Goal: Complete application form

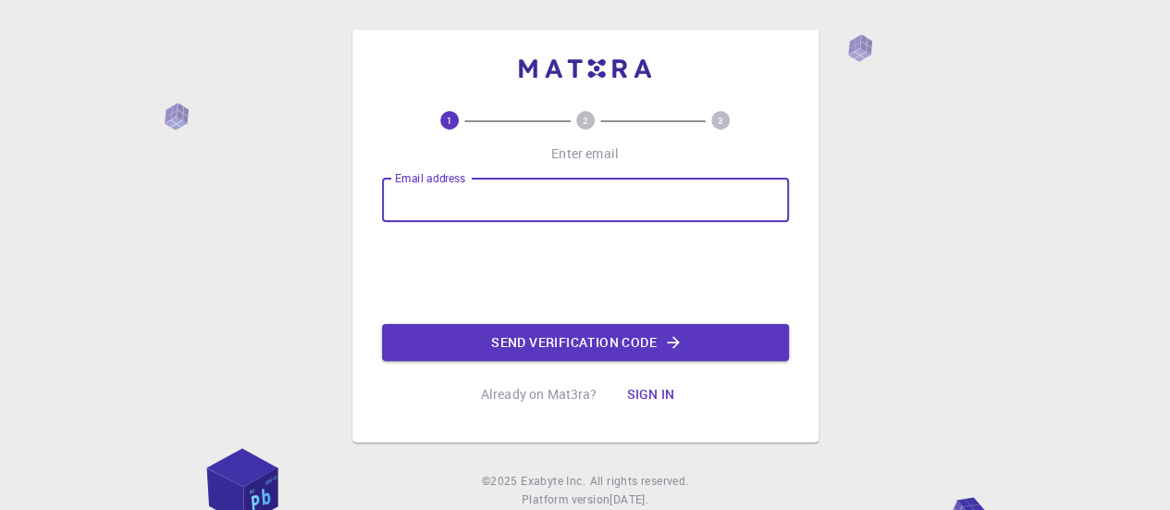
click at [413, 195] on input "Email address" at bounding box center [585, 200] width 407 height 44
type input "[EMAIL_ADDRESS][DOMAIN_NAME]"
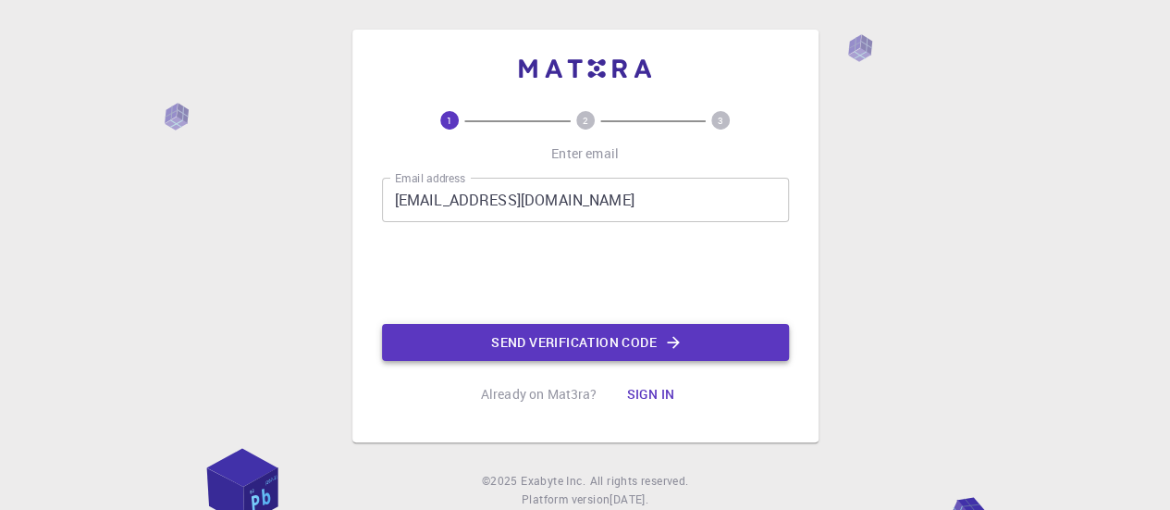
click at [546, 340] on button "Send verification code" at bounding box center [585, 342] width 407 height 37
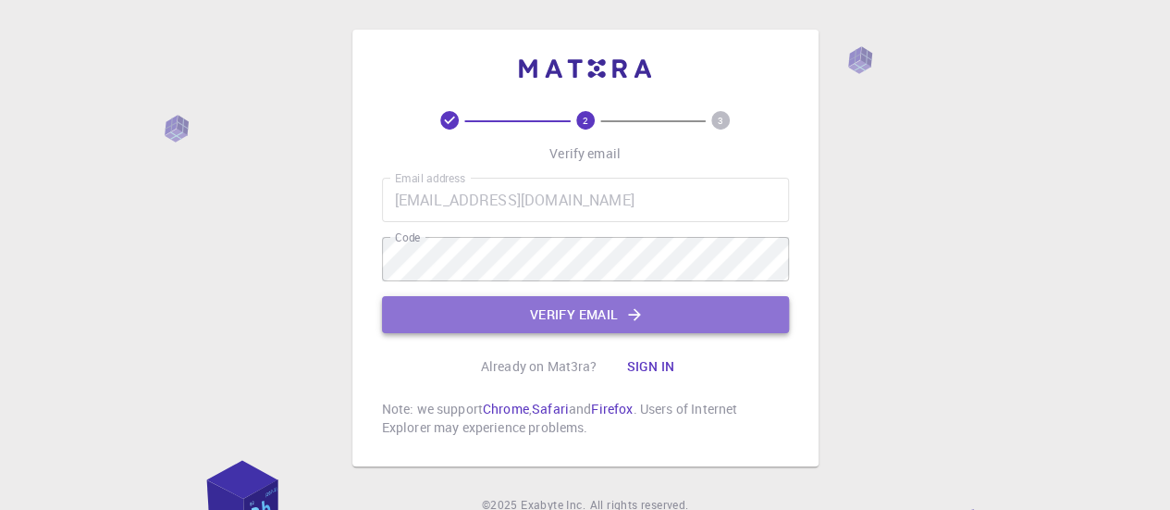
click at [583, 312] on button "Verify email" at bounding box center [585, 314] width 407 height 37
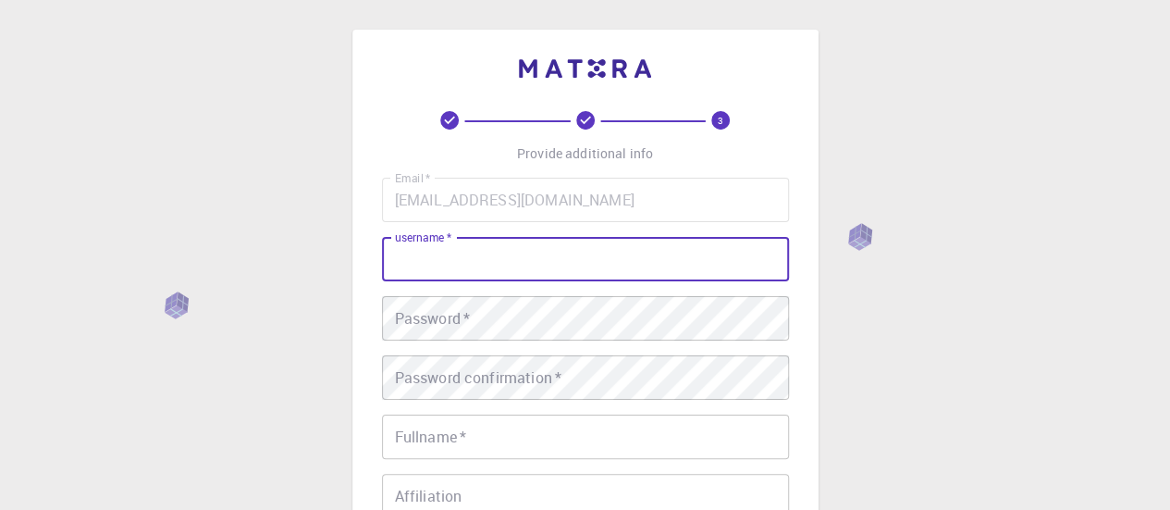
click at [476, 256] on input "username   *" at bounding box center [585, 259] width 407 height 44
click at [443, 262] on input "username   *" at bounding box center [585, 259] width 407 height 44
type input "saftab"
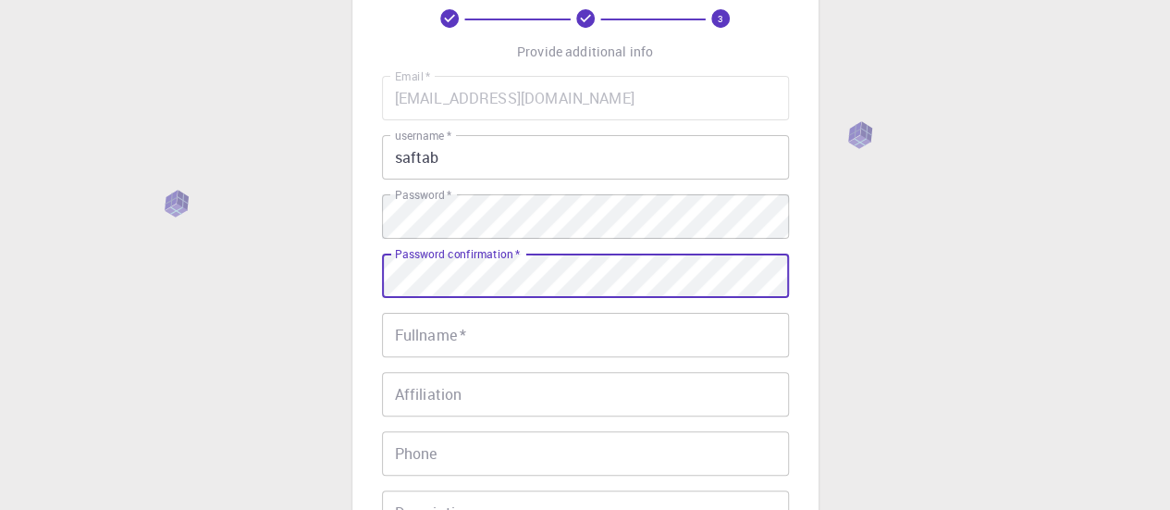
scroll to position [113, 0]
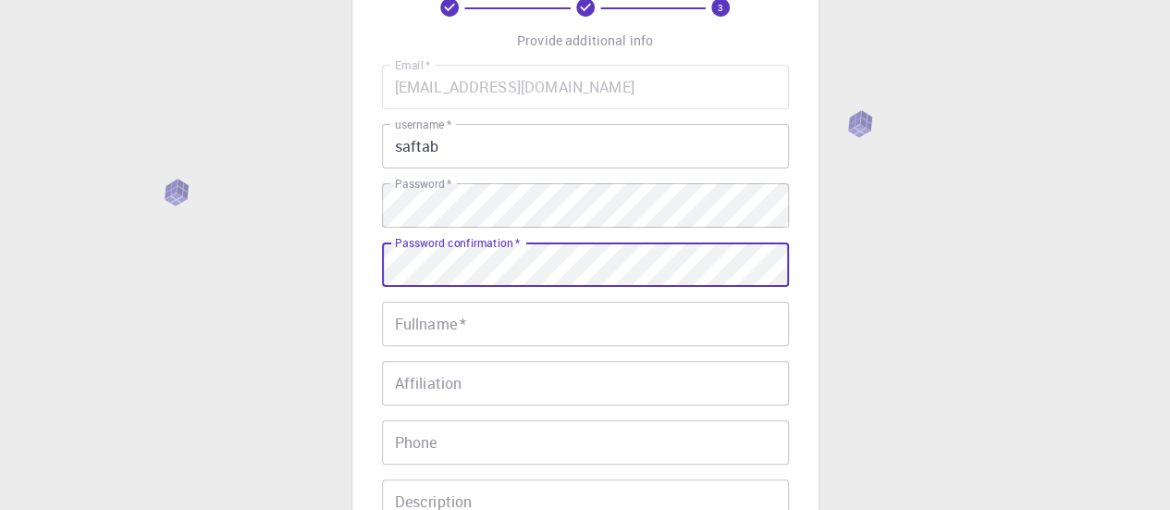
click at [465, 324] on input "Fullname   *" at bounding box center [585, 324] width 407 height 44
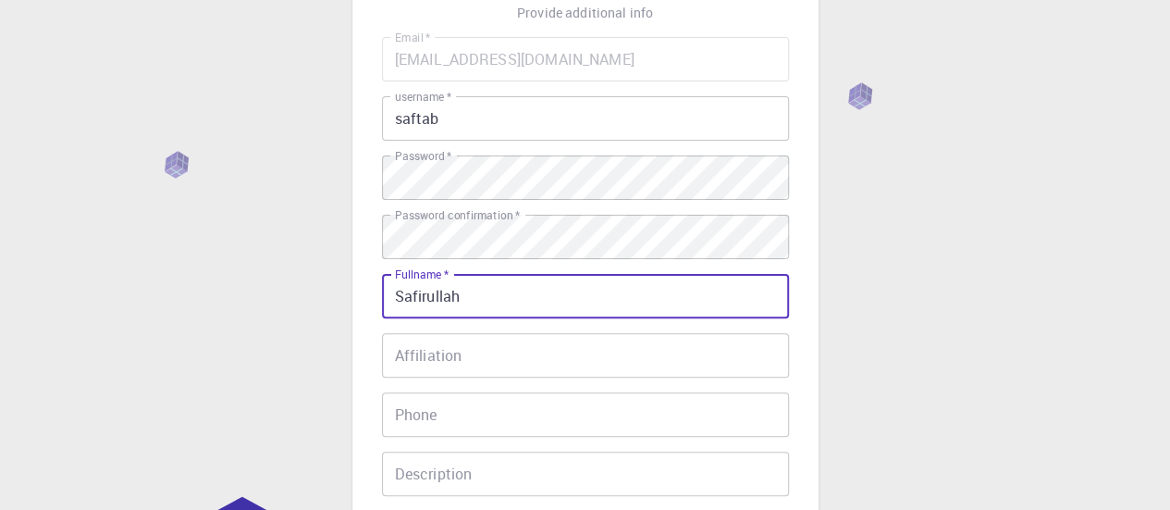
scroll to position [172, 0]
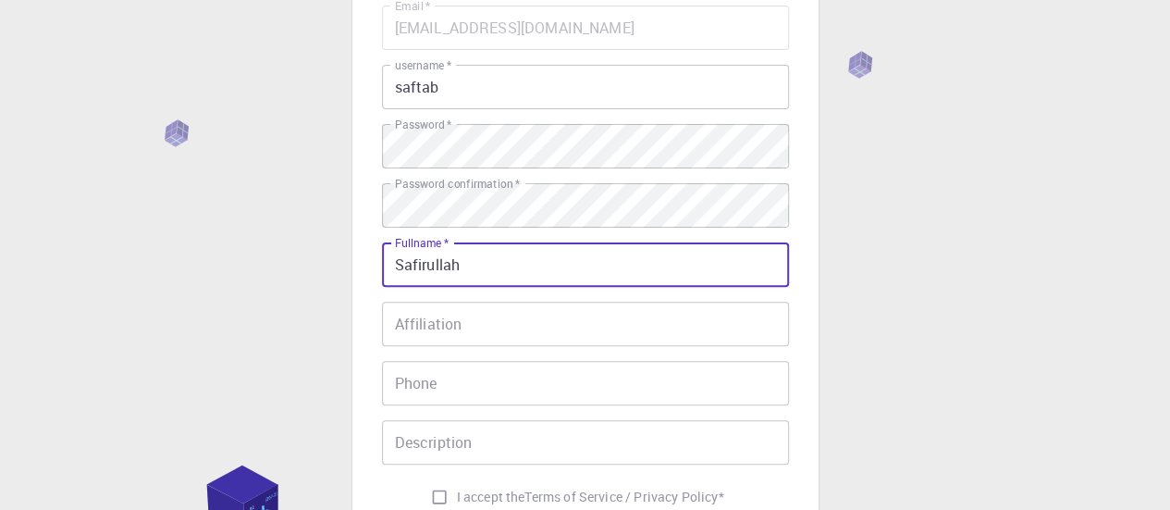
type input "Safirullah"
click at [433, 331] on div "Affiliation Affiliation" at bounding box center [585, 324] width 407 height 44
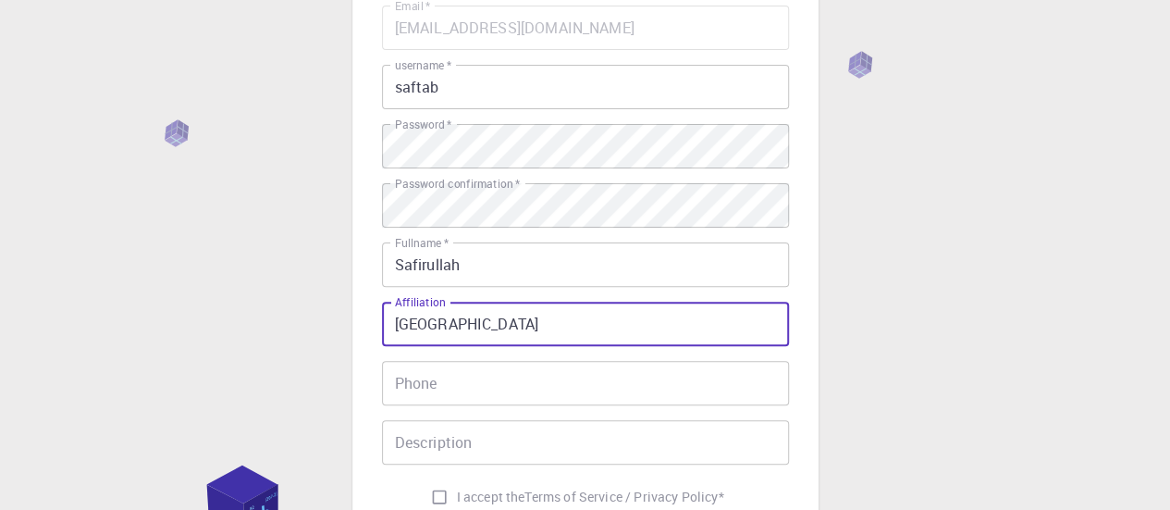
type input "[GEOGRAPHIC_DATA]"
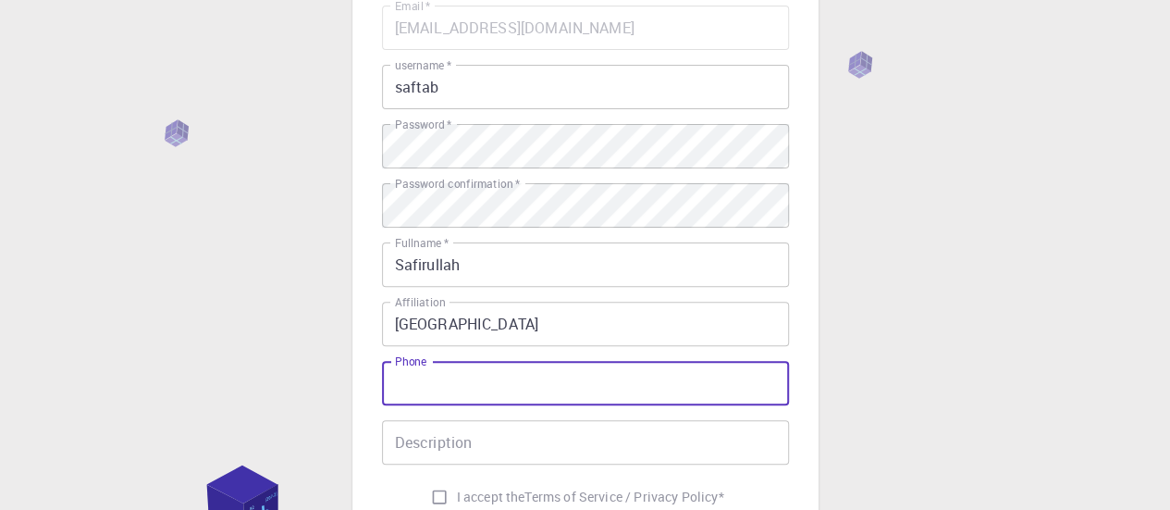
click at [433, 376] on input "Phone" at bounding box center [585, 383] width 407 height 44
type input "0"
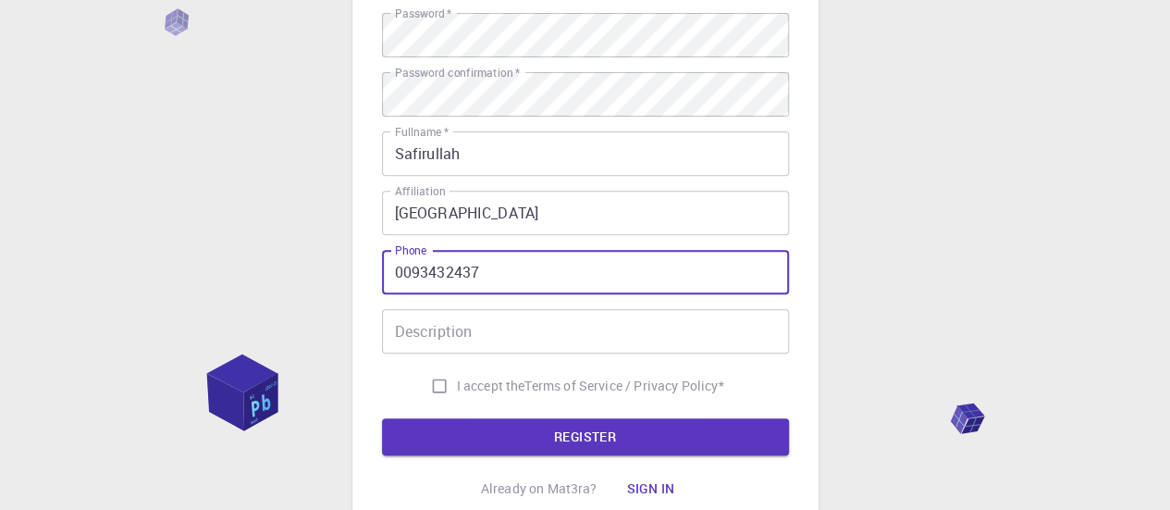
scroll to position [285, 0]
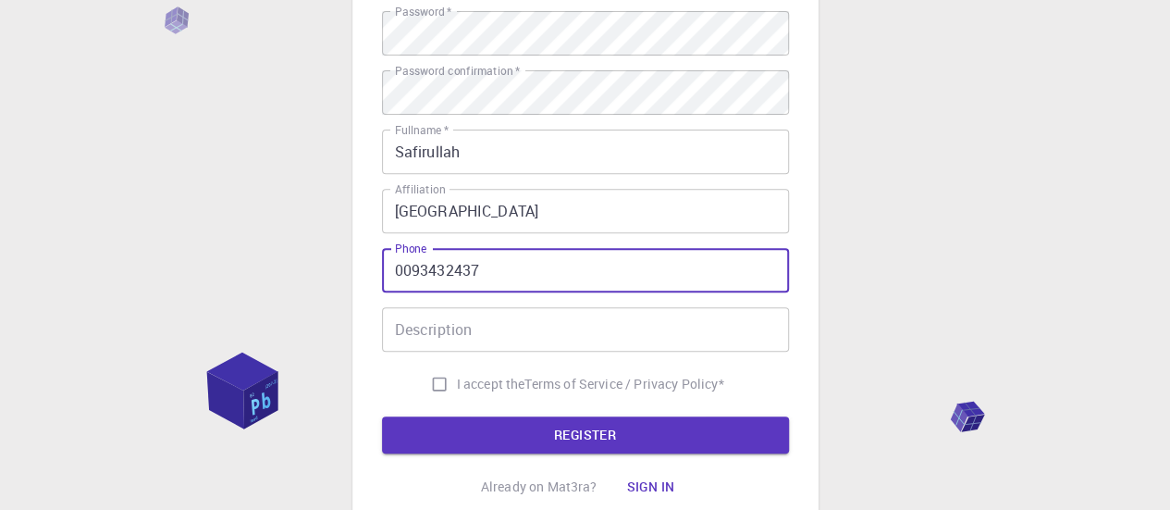
type input "0093432437"
click at [528, 324] on input "Description" at bounding box center [585, 329] width 407 height 44
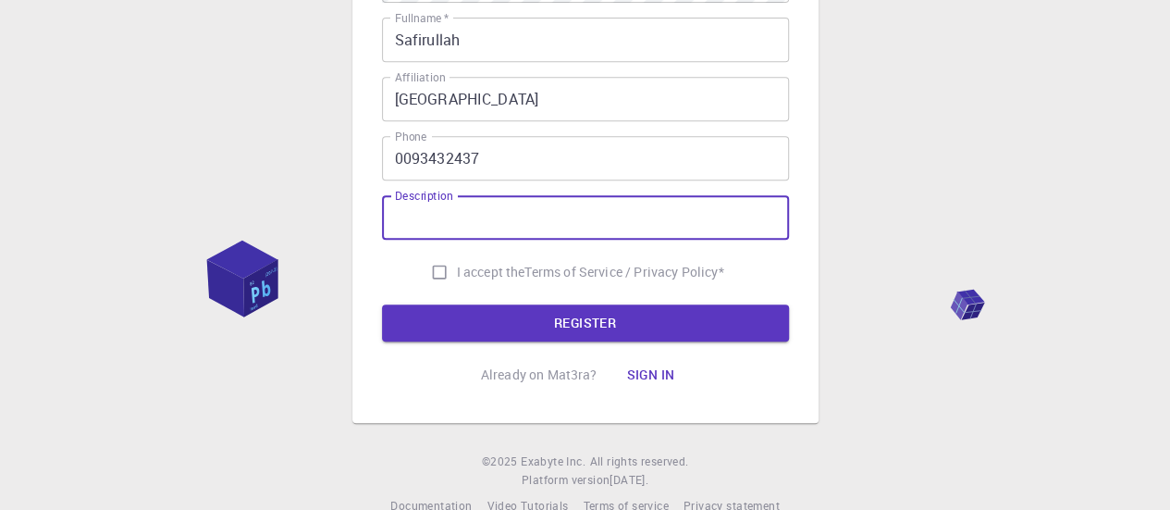
scroll to position [399, 0]
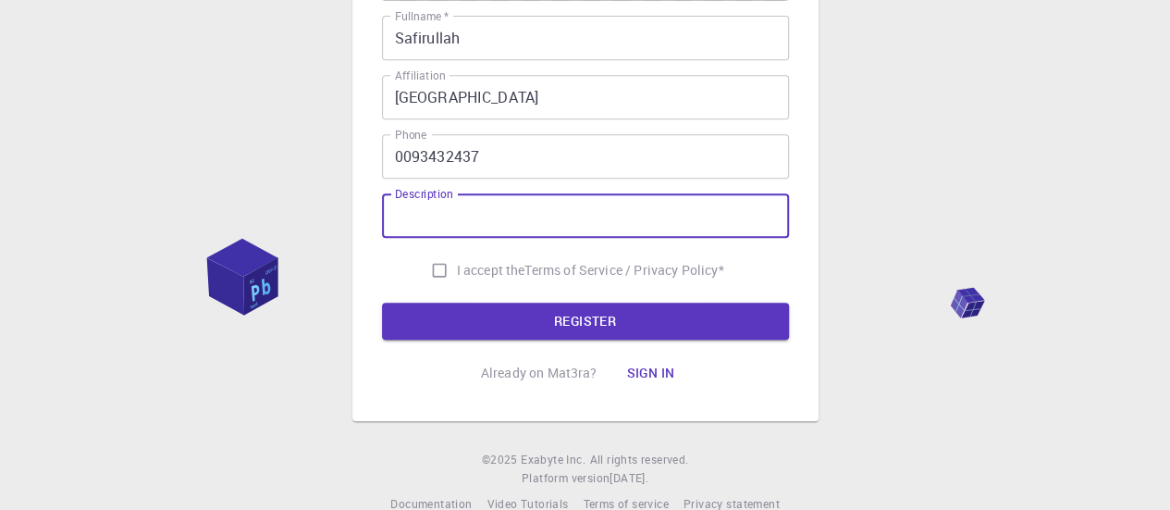
click at [427, 283] on input "I accept the Terms of Service / Privacy Policy *" at bounding box center [439, 270] width 35 height 35
checkbox input "true"
click at [476, 220] on input "Description" at bounding box center [585, 215] width 407 height 44
click at [432, 215] on input "Description" at bounding box center [585, 215] width 407 height 44
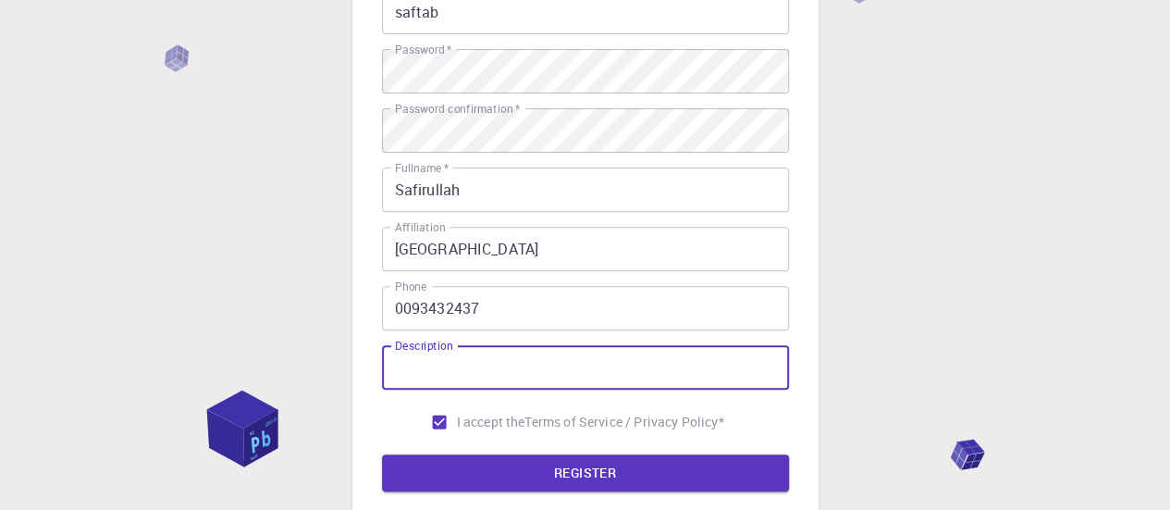
scroll to position [253, 0]
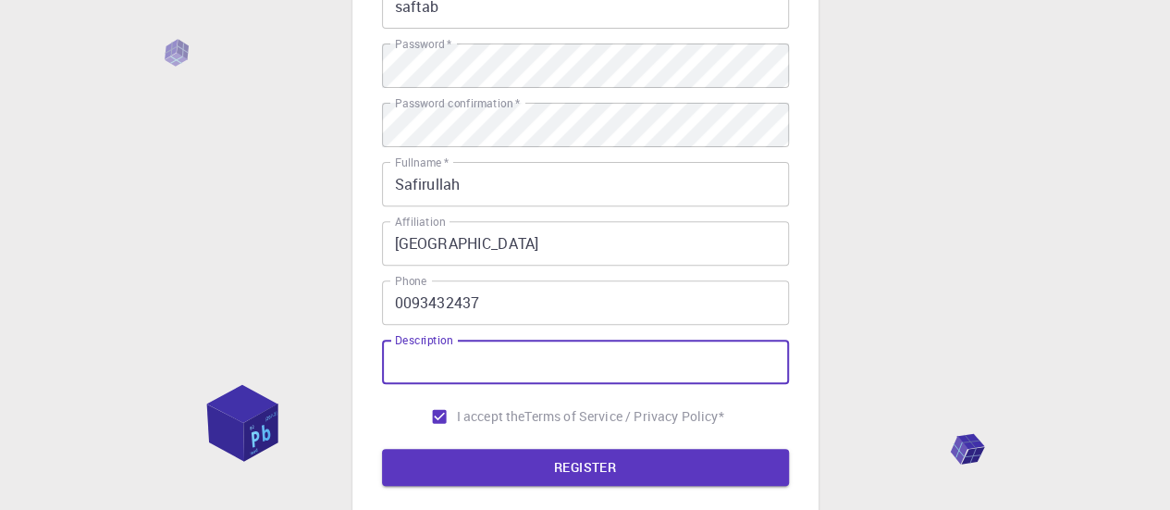
click at [447, 340] on div "Description Description" at bounding box center [585, 362] width 407 height 44
drag, startPoint x: 455, startPoint y: 341, endPoint x: 439, endPoint y: 341, distance: 16.7
click at [439, 341] on div "Description Description" at bounding box center [585, 362] width 407 height 44
click at [440, 354] on input "Description" at bounding box center [585, 362] width 407 height 44
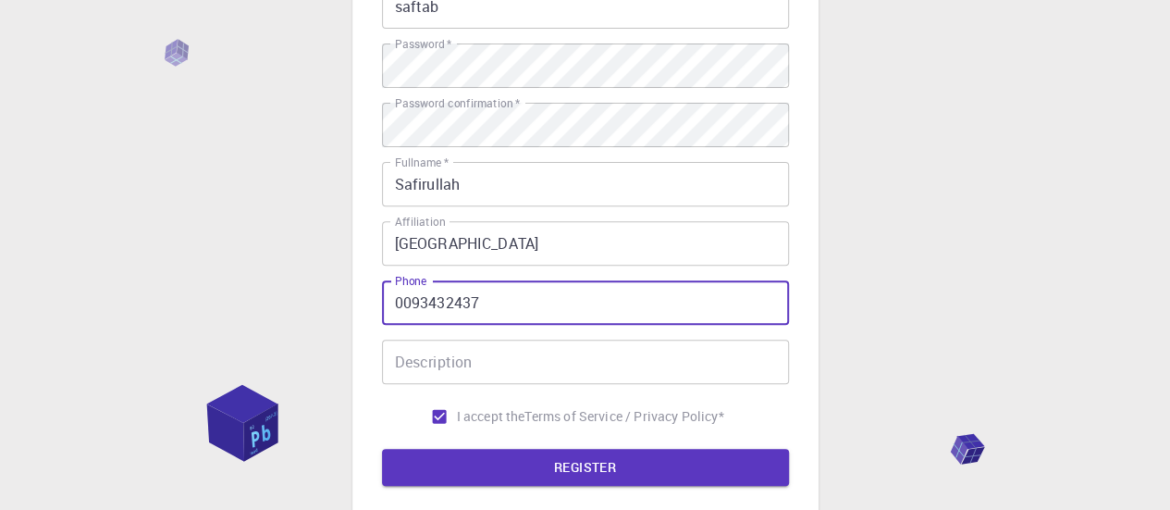
click at [479, 290] on input "0093432437" at bounding box center [585, 302] width 407 height 44
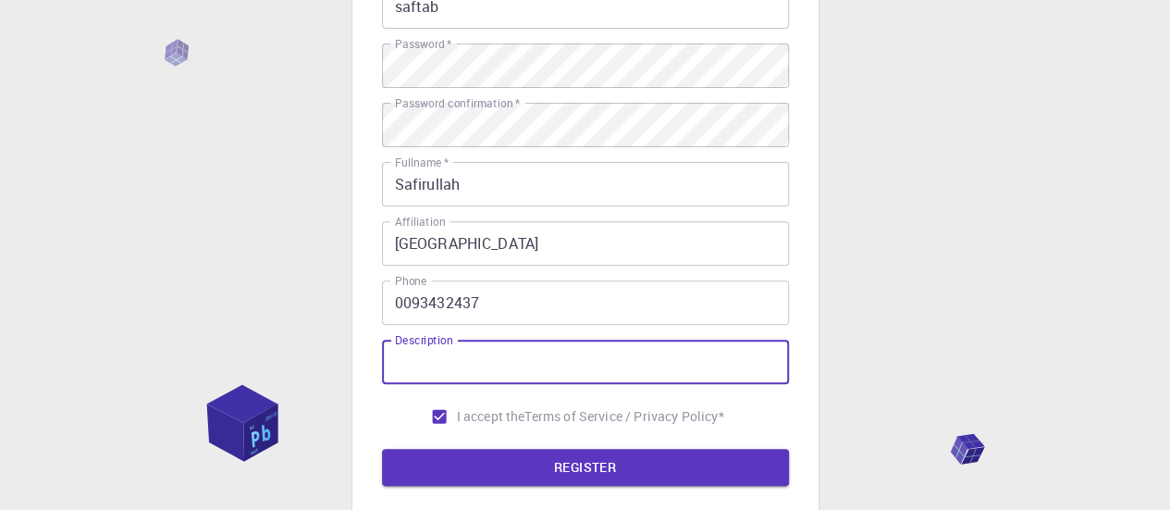
click at [472, 362] on input "Description" at bounding box center [585, 362] width 407 height 44
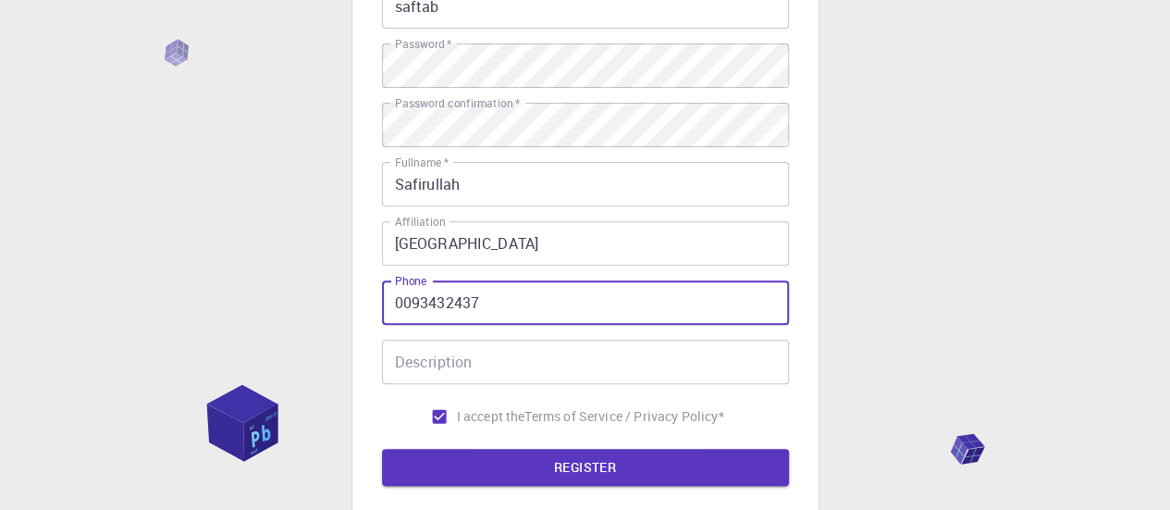
click at [488, 303] on input "0093432437" at bounding box center [585, 302] width 407 height 44
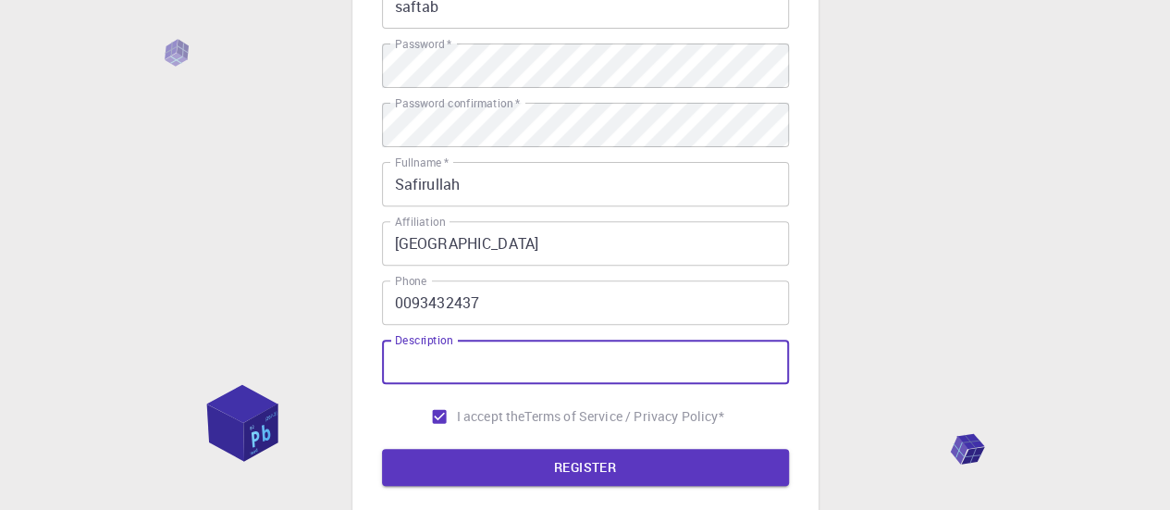
click at [450, 358] on input "Description" at bounding box center [585, 362] width 407 height 44
paste input "“Faculty member and Head of the Department of Chemistry at [GEOGRAPHIC_DATA], c…"
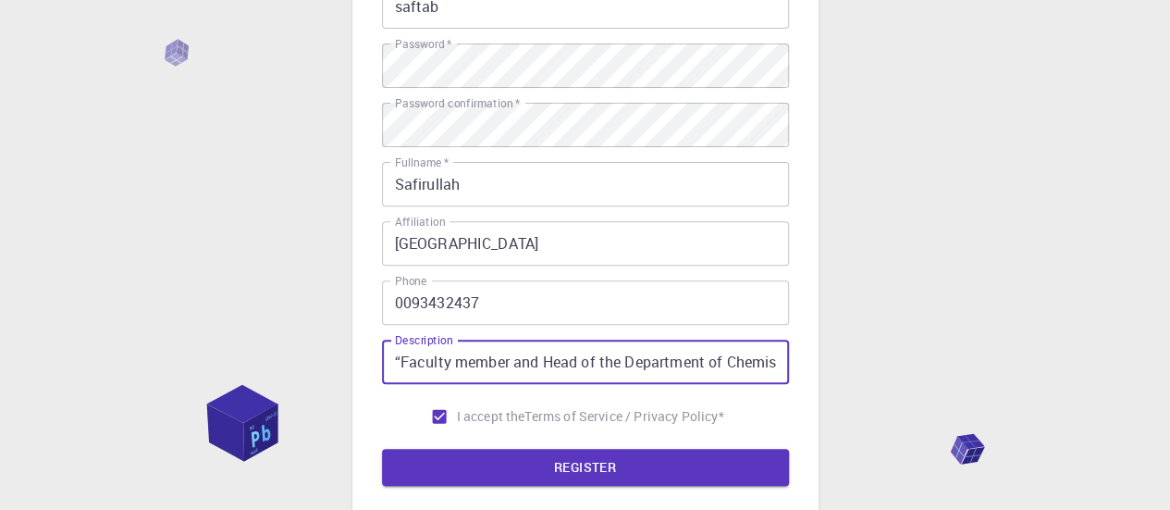
scroll to position [0, 2206]
type input "“Faculty member and Head of the Department of Chemistry at [GEOGRAPHIC_DATA], c…"
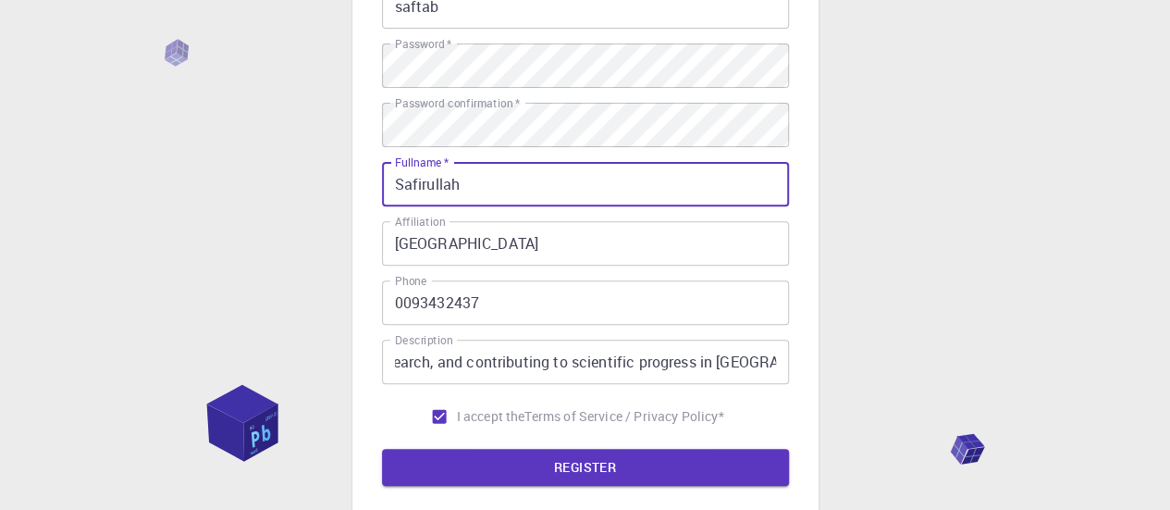
scroll to position [0, 0]
click at [464, 181] on input "Safirullah" at bounding box center [585, 184] width 407 height 44
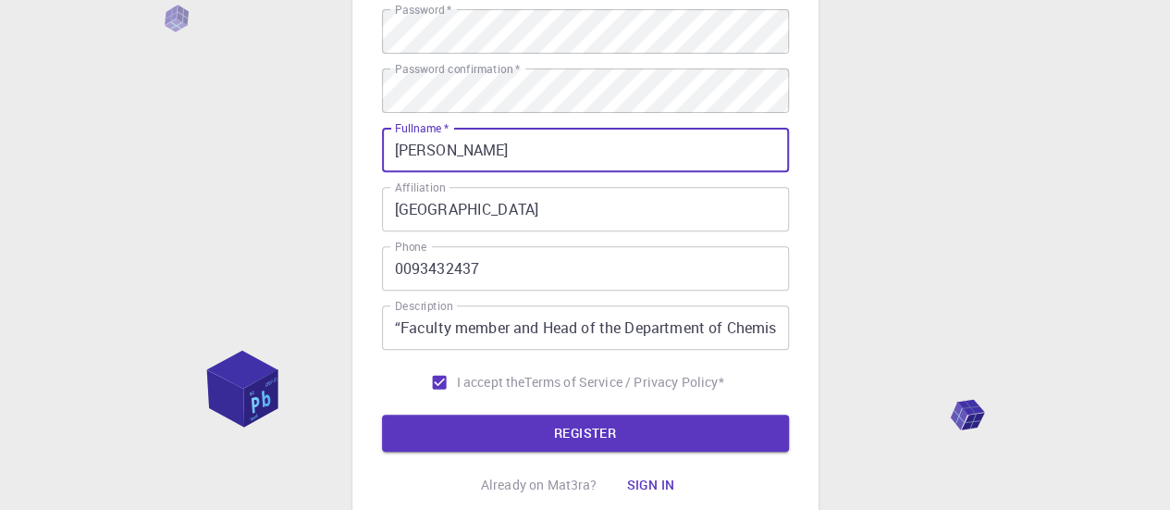
scroll to position [302, 0]
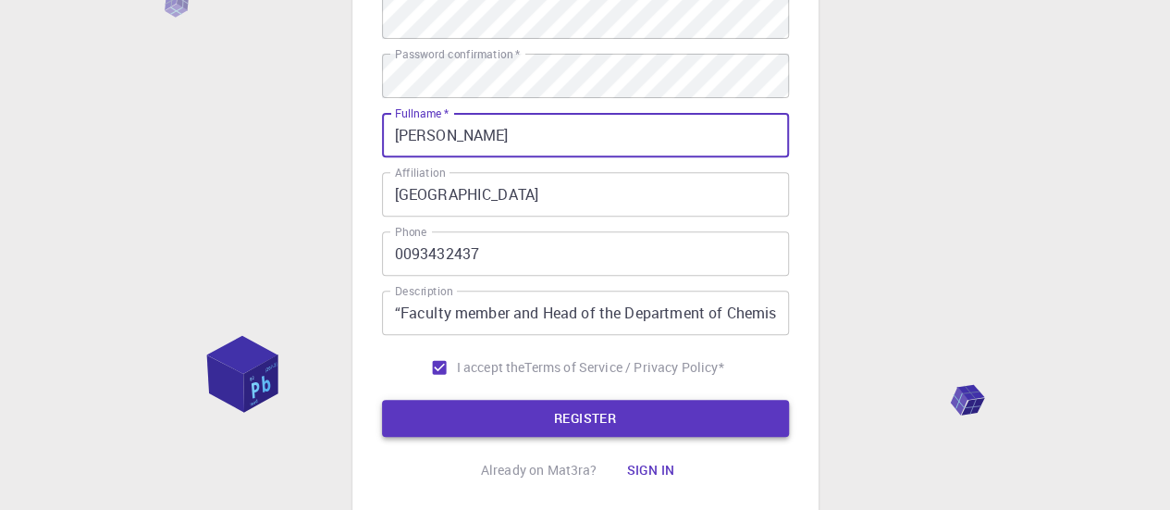
type input "[PERSON_NAME]"
click at [596, 419] on button "REGISTER" at bounding box center [585, 418] width 407 height 37
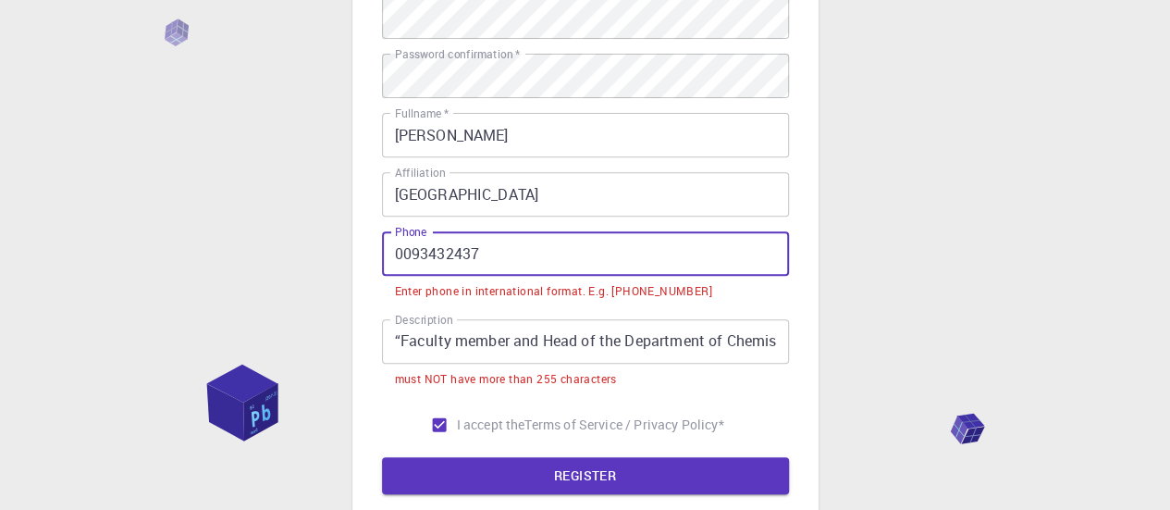
click at [428, 253] on input "0093432437" at bounding box center [585, 253] width 407 height 44
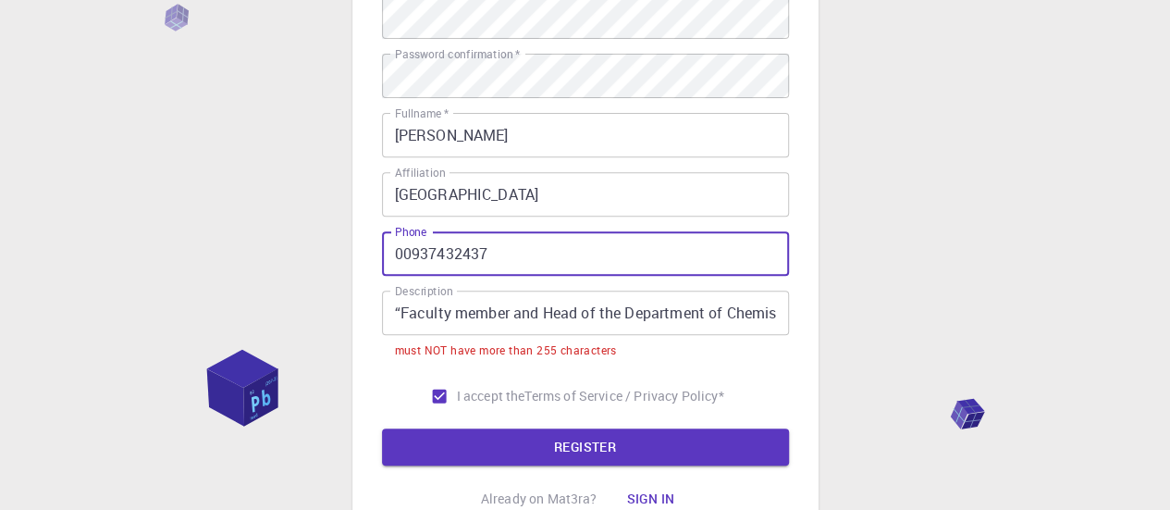
type input "00937432437"
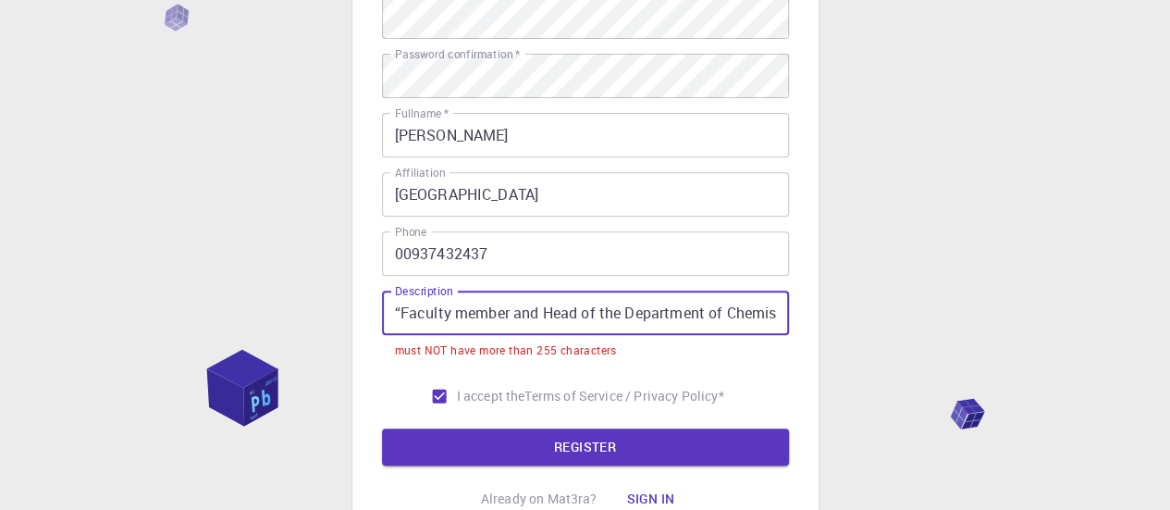
click at [516, 323] on input "“Faculty member and Head of the Department of Chemistry at [GEOGRAPHIC_DATA], c…" at bounding box center [585, 313] width 407 height 44
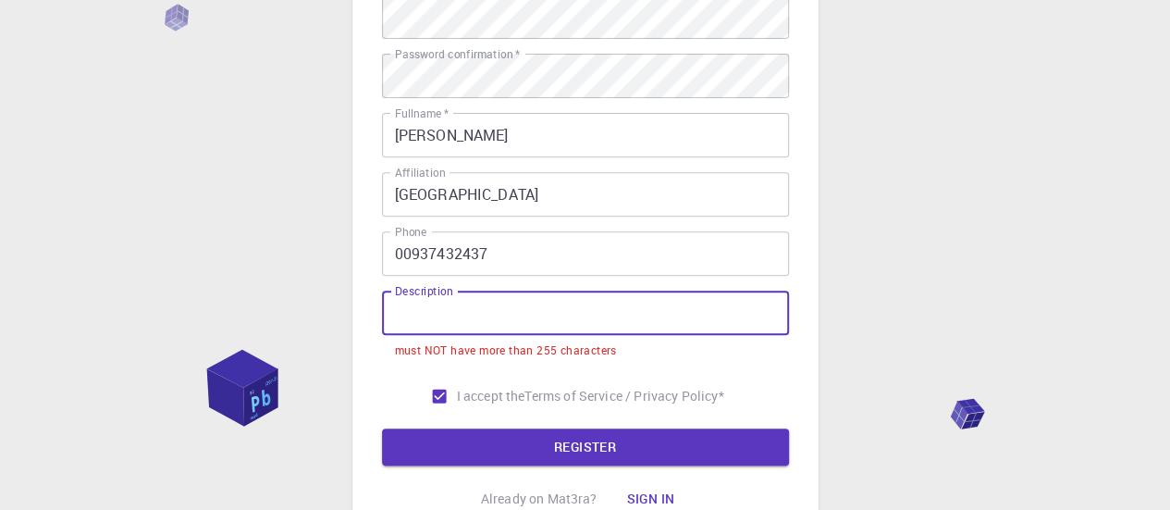
scroll to position [0, 0]
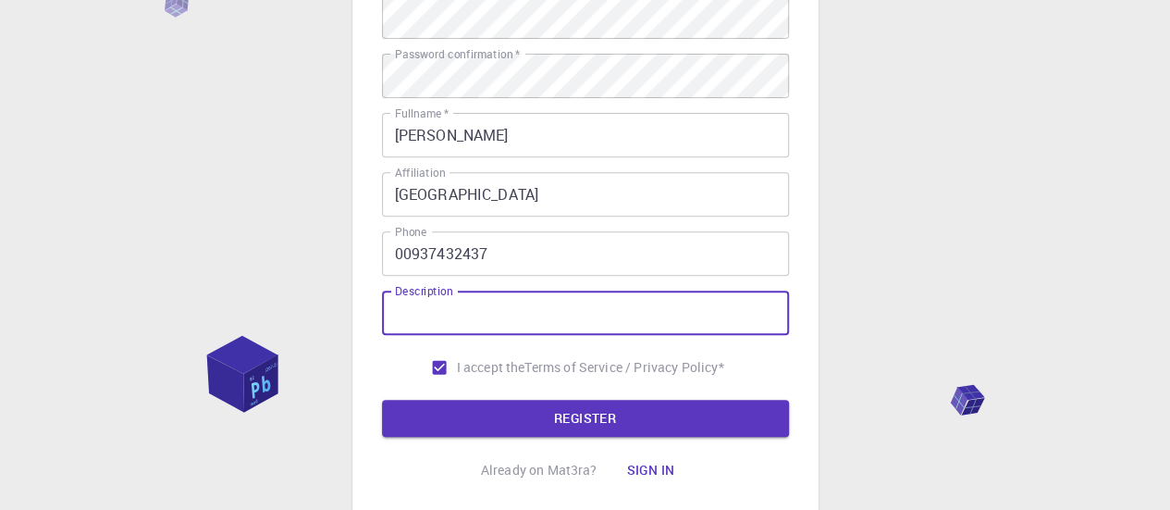
click at [609, 315] on input "Description" at bounding box center [585, 313] width 407 height 44
paste input "“Faculty member and Head of the Chemistry Department at [GEOGRAPHIC_DATA], purs…"
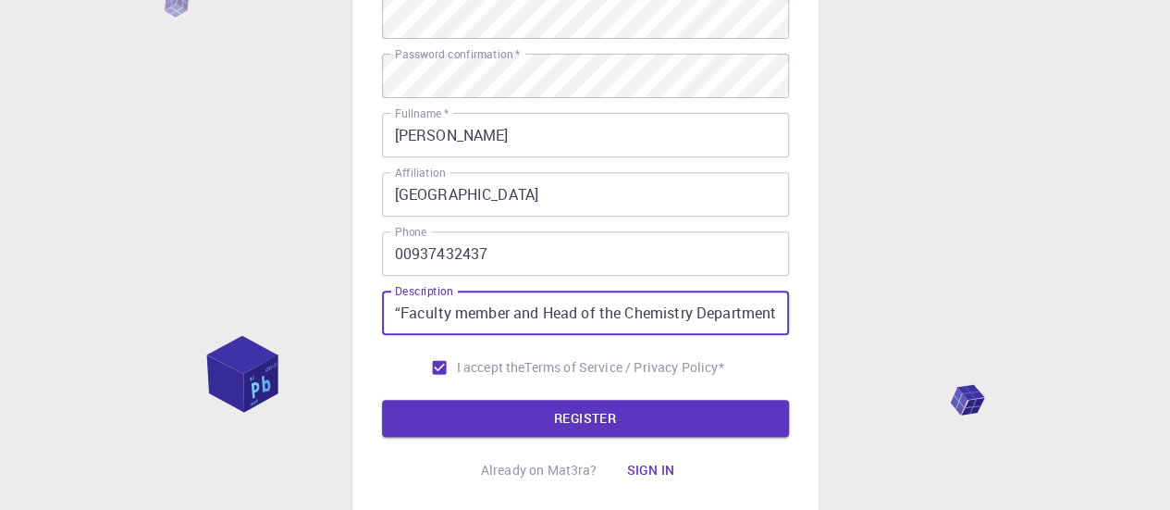
scroll to position [0, 1085]
type input "“Faculty member and Head of the Chemistry Department at [GEOGRAPHIC_DATA], purs…"
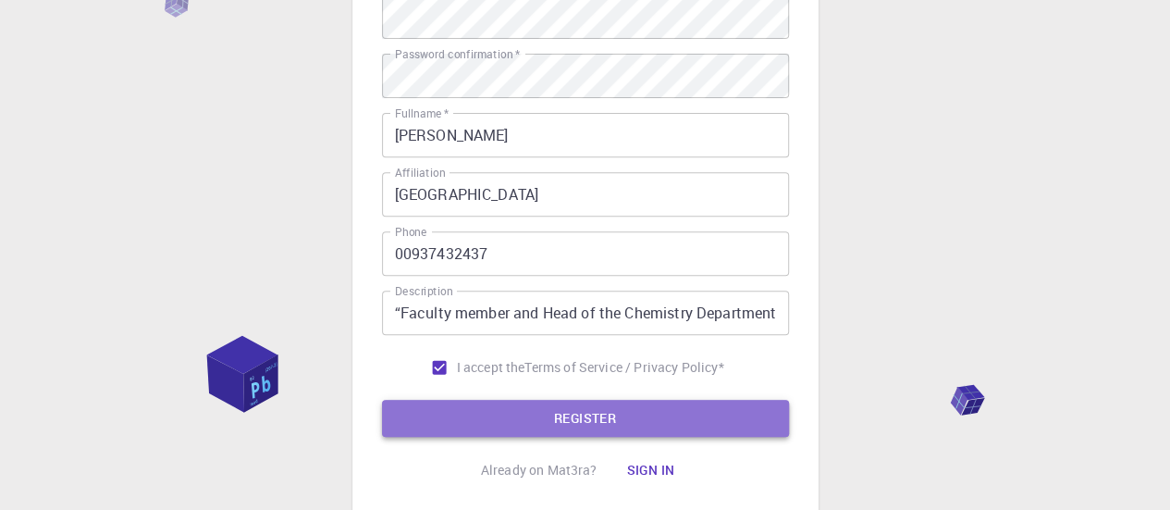
click at [549, 411] on button "REGISTER" at bounding box center [585, 418] width 407 height 37
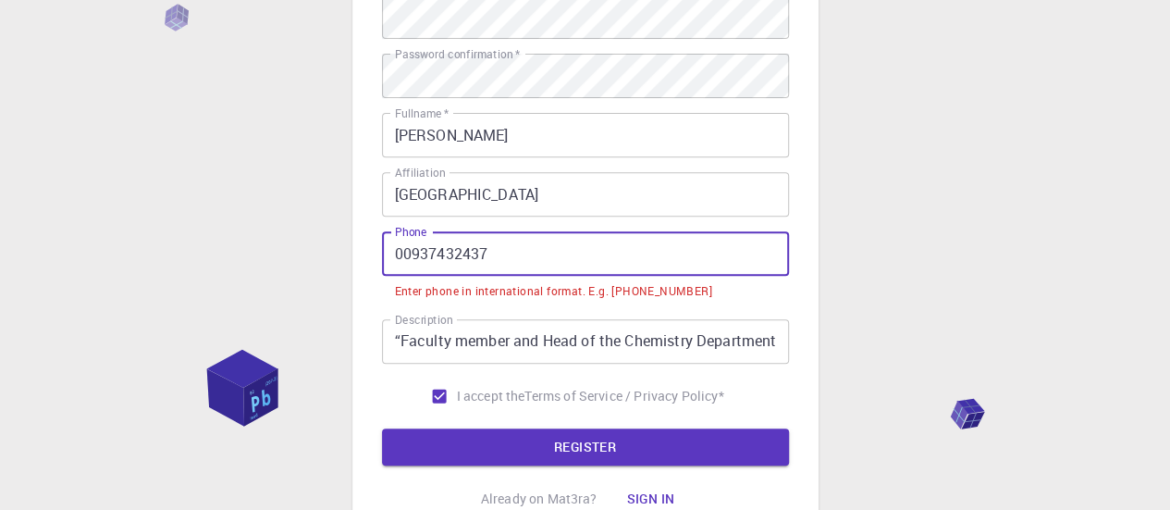
drag, startPoint x: 408, startPoint y: 256, endPoint x: 389, endPoint y: 256, distance: 19.4
click at [389, 256] on input "00937432437" at bounding box center [585, 253] width 407 height 44
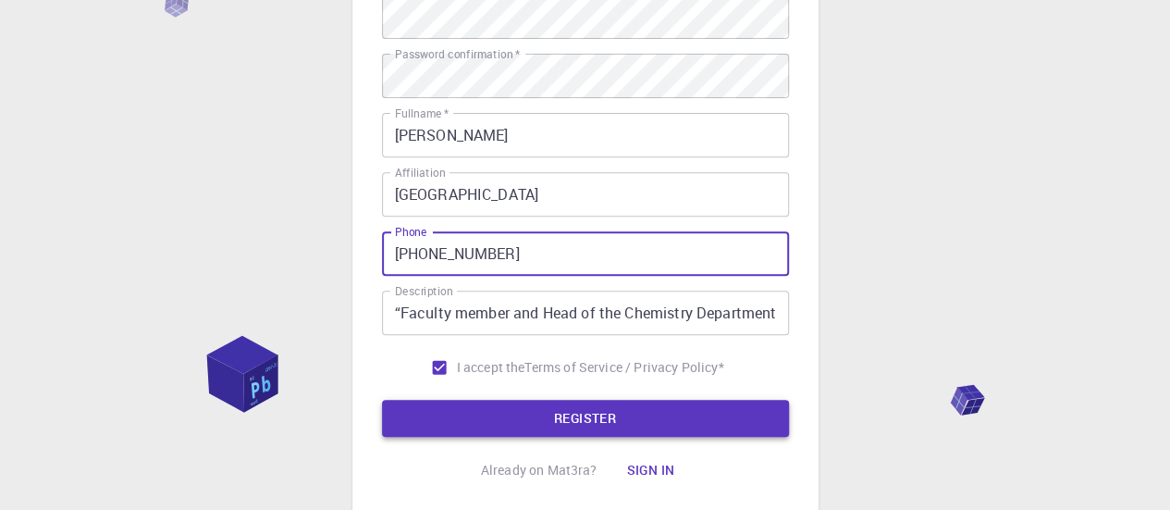
type input "[PHONE_NUMBER]"
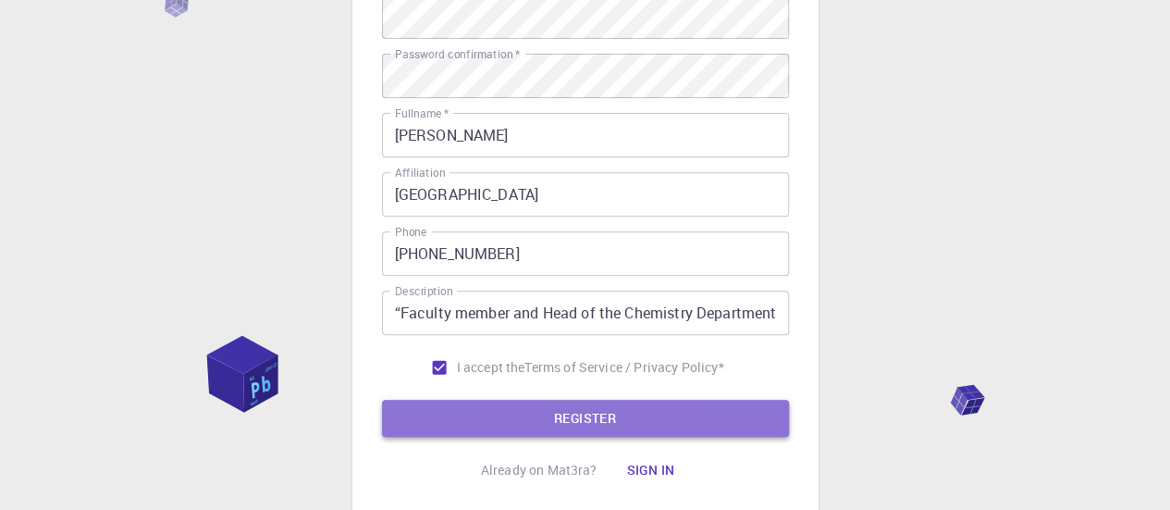
click at [543, 412] on button "REGISTER" at bounding box center [585, 418] width 407 height 37
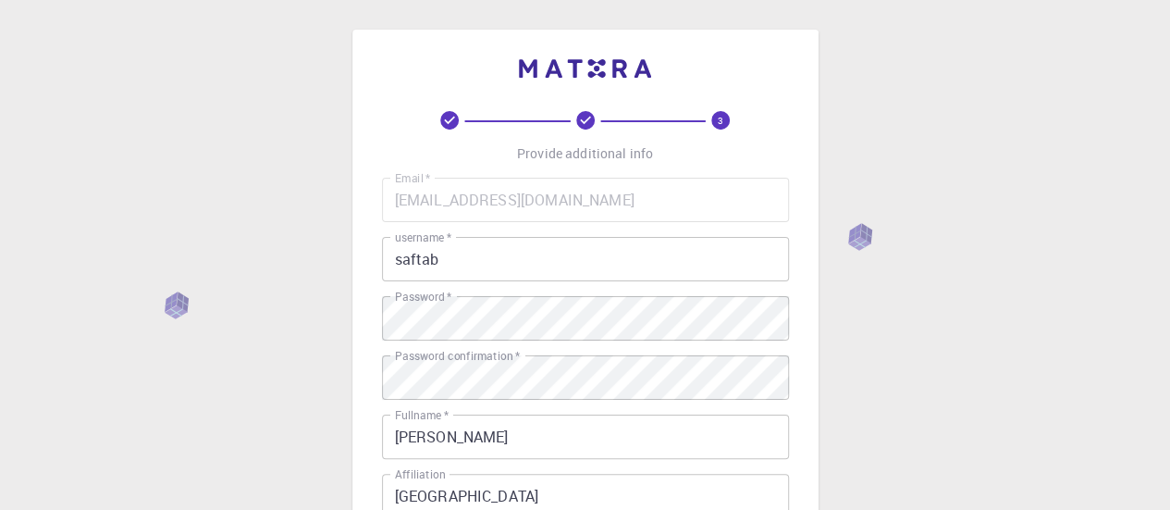
click at [260, 347] on div "3 Provide additional info Email   * [EMAIL_ADDRESS][DOMAIN_NAME] Email   * user…" at bounding box center [585, 471] width 1170 height 942
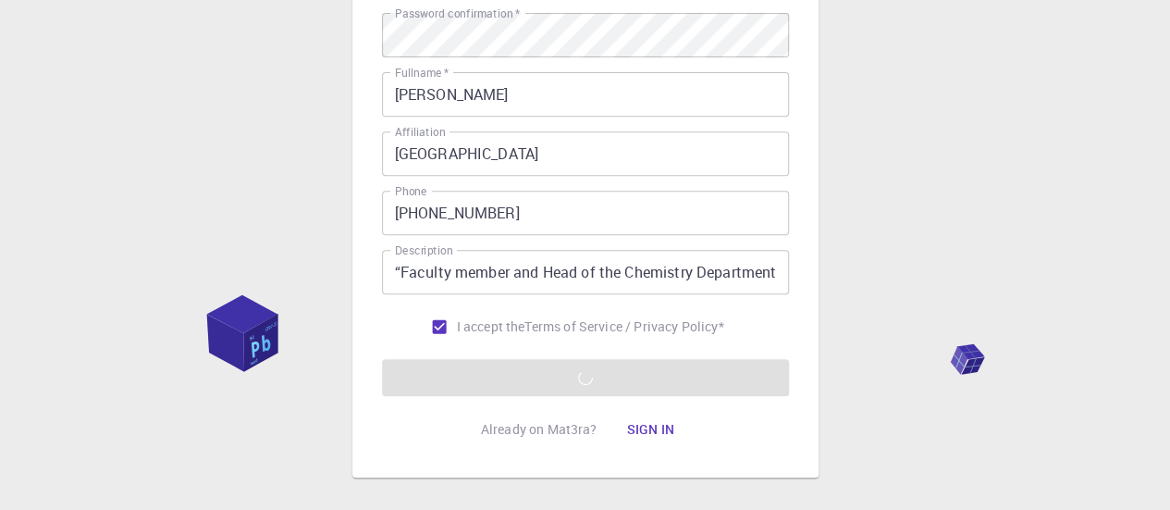
scroll to position [433, 0]
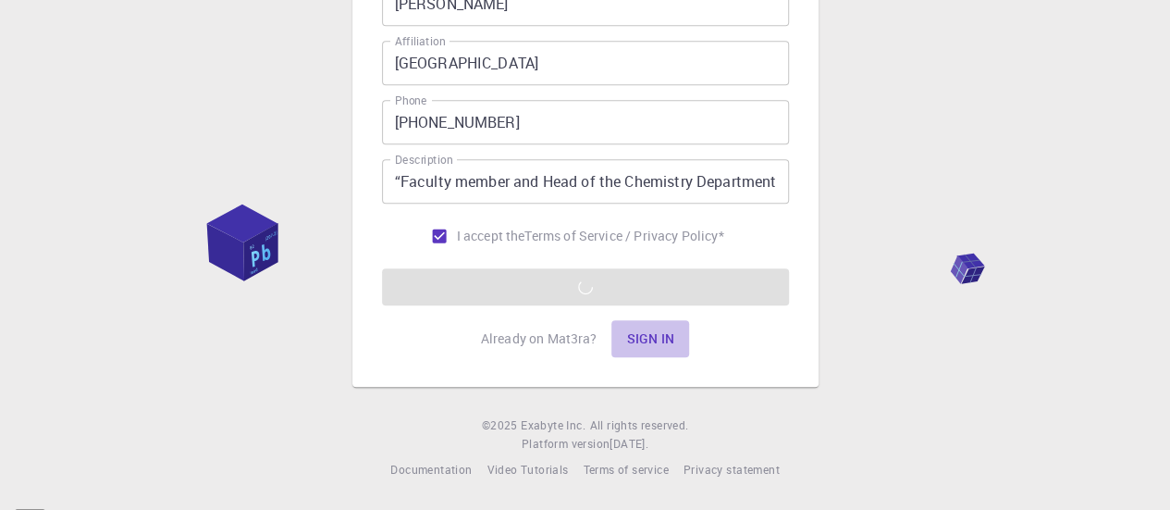
click at [637, 326] on button "Sign in" at bounding box center [651, 338] width 78 height 37
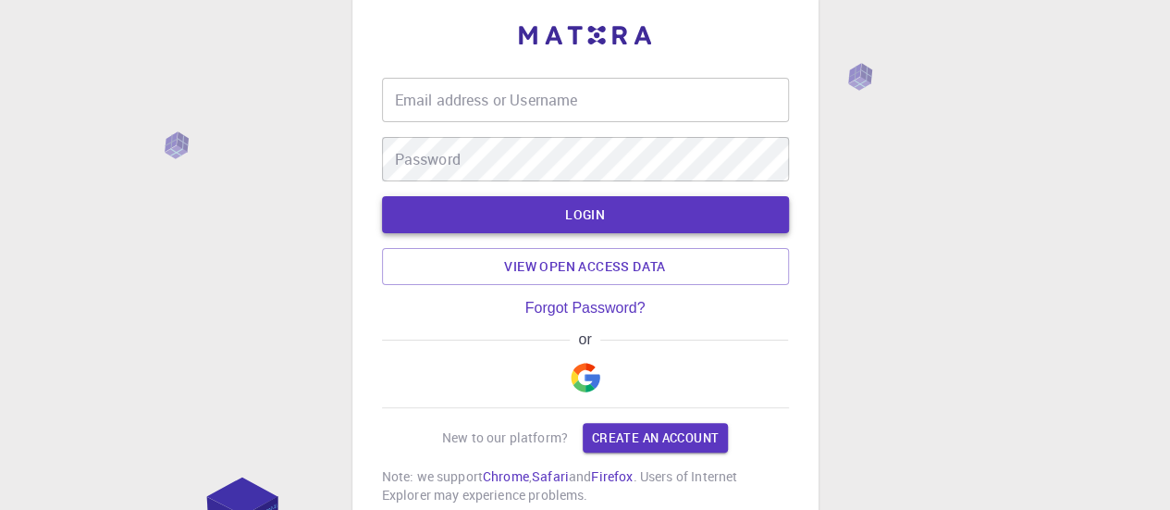
scroll to position [31, 0]
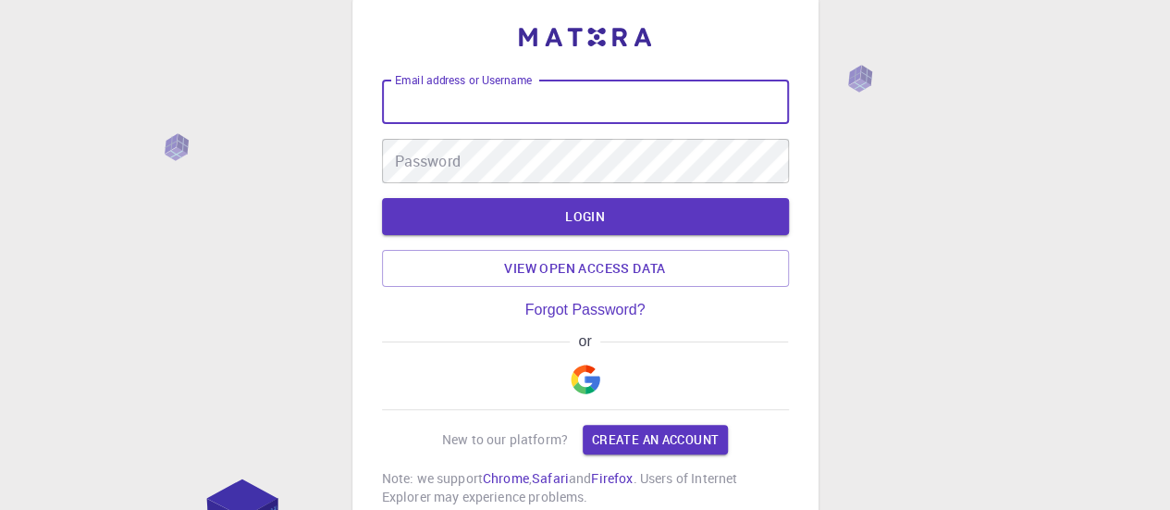
click at [500, 98] on input "Email address or Username" at bounding box center [585, 102] width 407 height 44
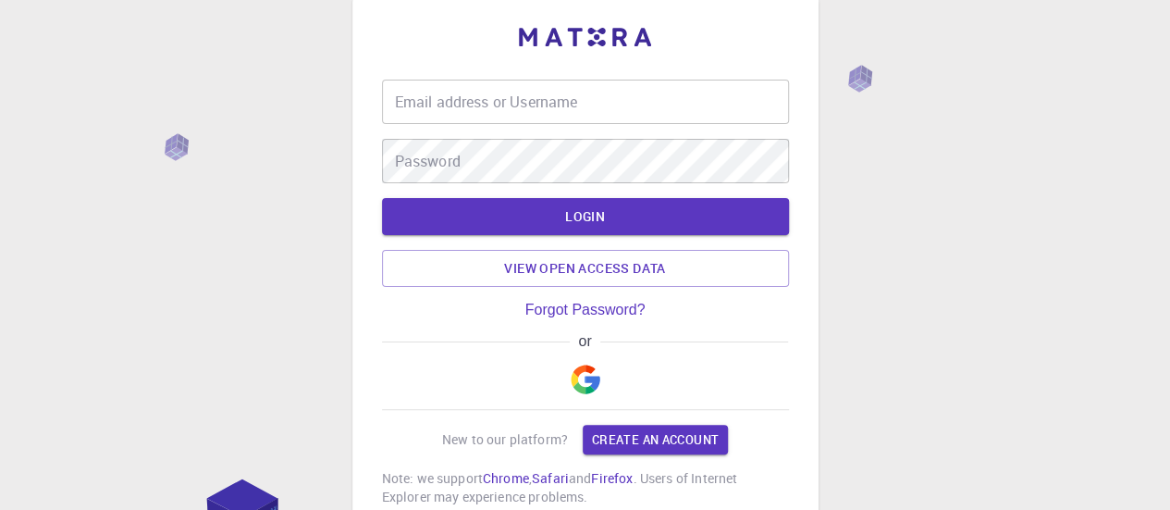
type input "saftab"
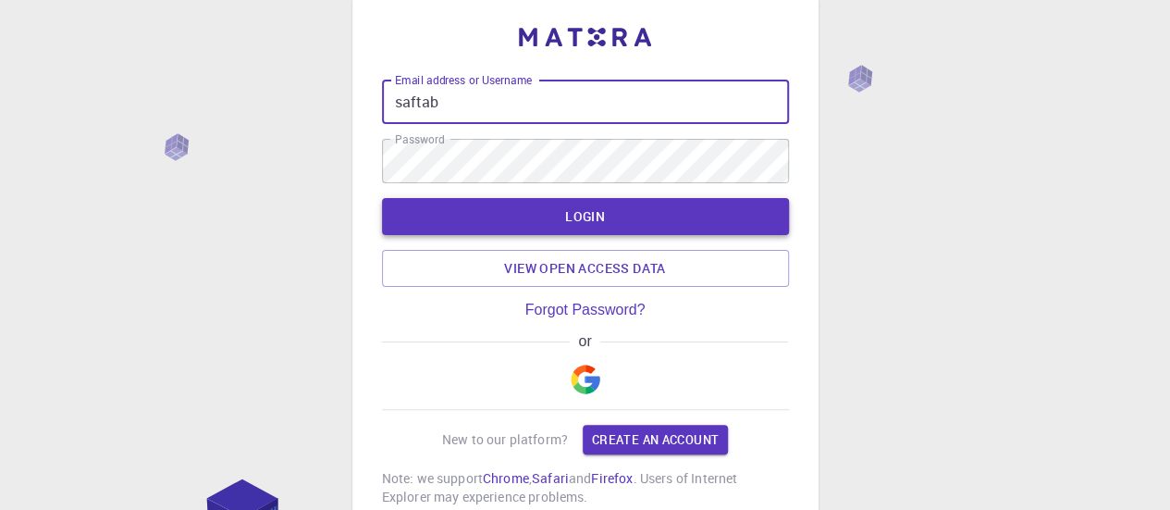
click at [537, 210] on button "LOGIN" at bounding box center [585, 216] width 407 height 37
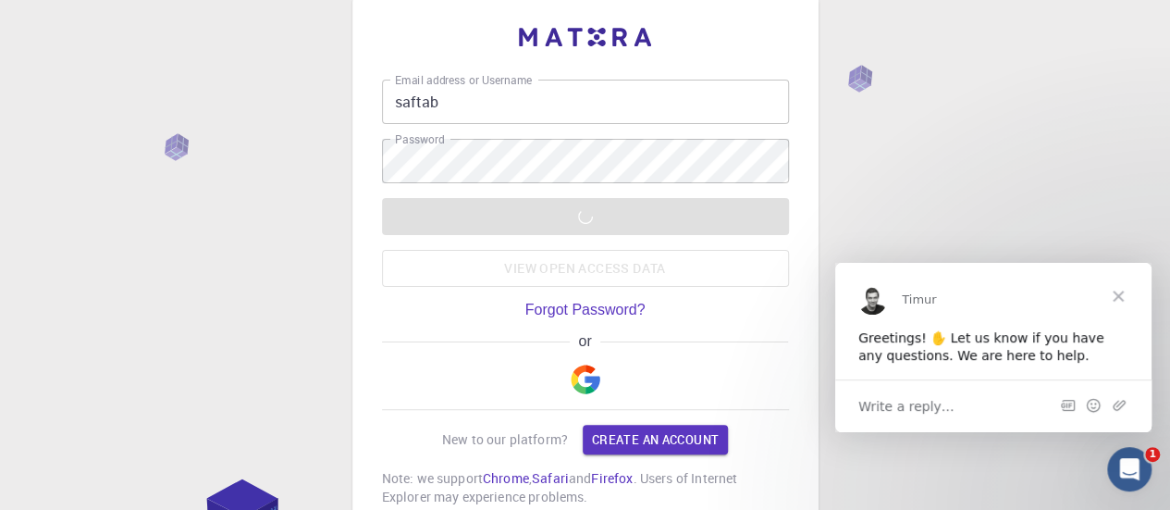
scroll to position [0, 0]
click at [959, 346] on div "Greetings! ✋ Let us know if you have any questions. We are here to help." at bounding box center [994, 346] width 270 height 36
click at [916, 298] on span "Timur" at bounding box center [919, 298] width 34 height 14
click at [902, 301] on span "Timur" at bounding box center [919, 298] width 34 height 14
click at [876, 299] on img "Intercom messenger" at bounding box center [873, 299] width 30 height 30
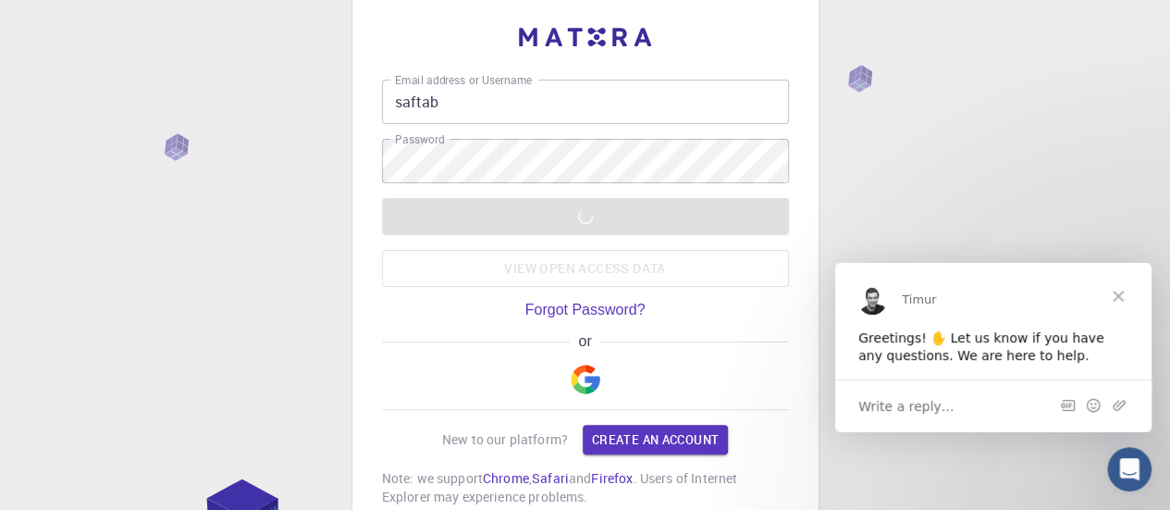
click at [876, 299] on img "Intercom messenger" at bounding box center [873, 299] width 30 height 30
click at [916, 299] on span "Timur" at bounding box center [919, 298] width 34 height 14
click at [1116, 293] on span "Close" at bounding box center [1118, 295] width 67 height 67
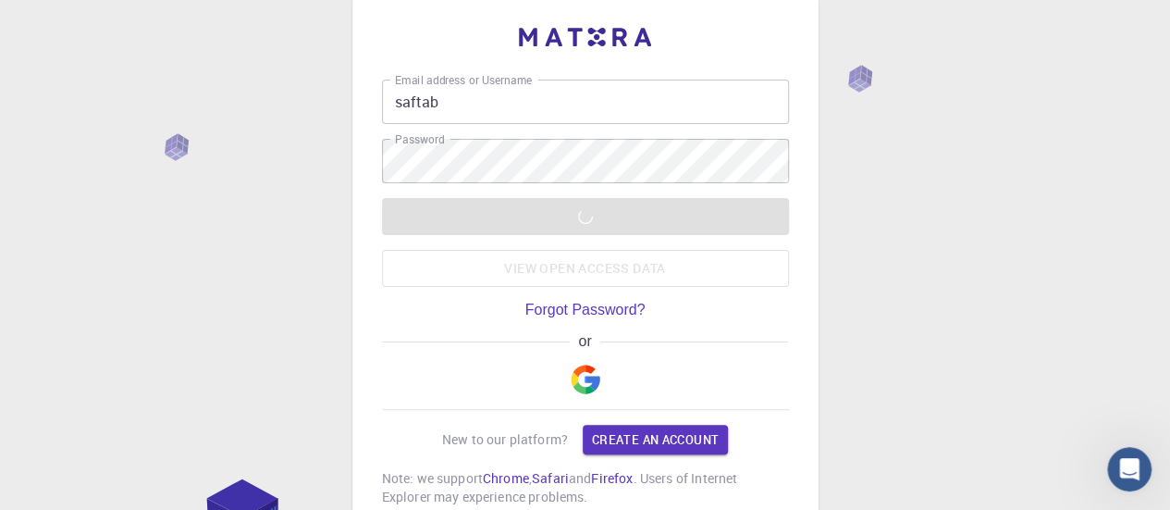
click at [563, 223] on div "LOGIN View open access data" at bounding box center [585, 242] width 407 height 89
